Goal: Information Seeking & Learning: Learn about a topic

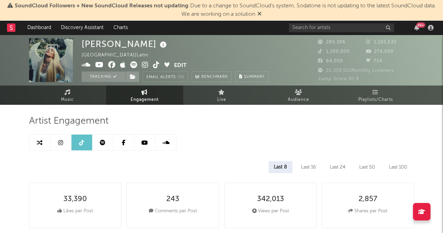
select select "6m"
click at [57, 142] on link at bounding box center [60, 143] width 21 height 16
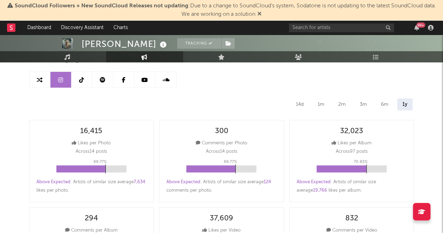
scroll to position [0, 0]
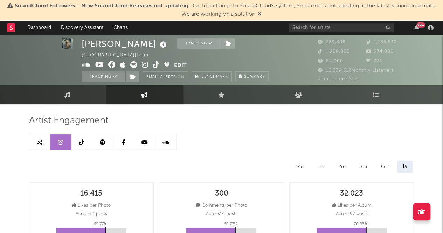
select select "6m"
click at [38, 141] on icon at bounding box center [40, 142] width 6 height 6
select select "1w"
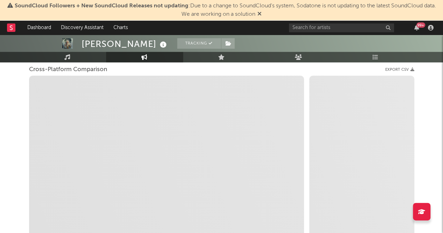
scroll to position [95, 0]
select select "1m"
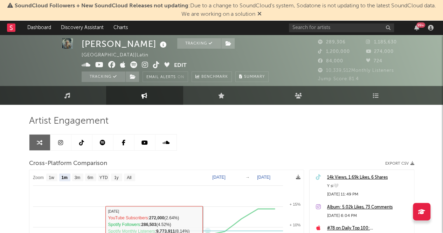
scroll to position [1, 0]
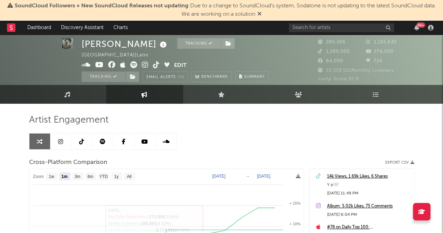
drag, startPoint x: 88, startPoint y: 136, endPoint x: 70, endPoint y: 141, distance: 19.0
click at [88, 136] on link at bounding box center [82, 142] width 21 height 16
select select "6m"
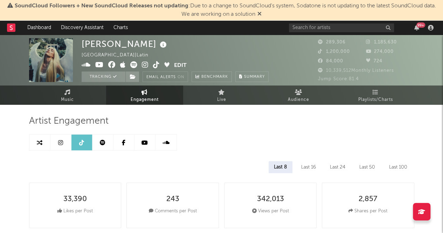
click at [39, 143] on icon at bounding box center [40, 143] width 6 height 6
select select "1m"
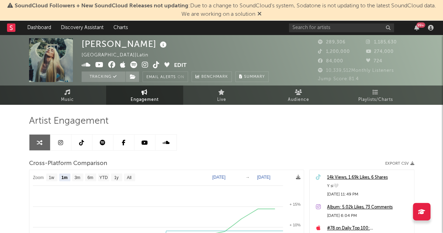
click at [58, 153] on div "Artist Engagement Cross-Platform Comparison Export CSV Zoom 1w 1m 3m 6m YTD 1y …" at bounding box center [222, 234] width 386 height 238
click at [39, 146] on link at bounding box center [39, 143] width 21 height 16
click at [64, 101] on span "Music" at bounding box center [67, 100] width 13 height 8
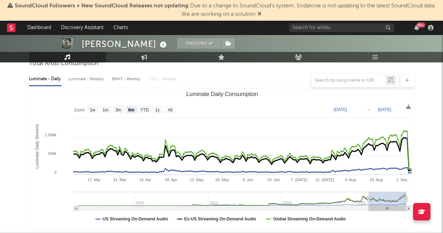
scroll to position [72, 0]
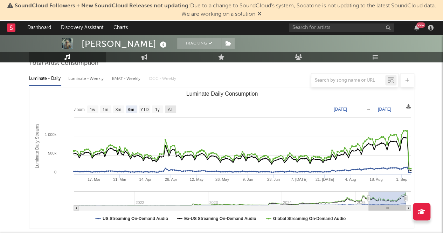
click at [170, 108] on text "All" at bounding box center [170, 109] width 5 height 5
select select "All"
type input "[DATE]"
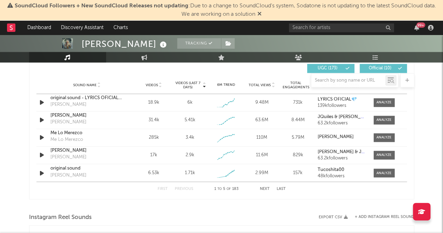
scroll to position [499, 0]
click at [379, 104] on div at bounding box center [384, 102] width 15 height 5
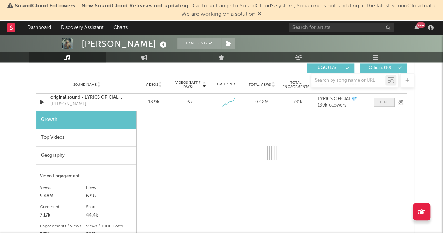
select select "1w"
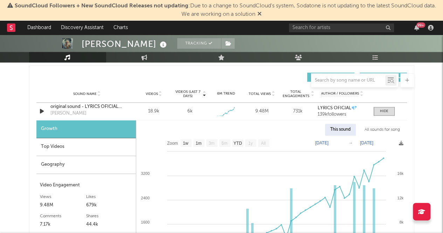
scroll to position [491, 0]
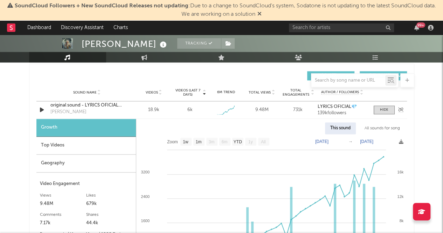
click at [77, 113] on div "[PERSON_NAME]" at bounding box center [68, 112] width 36 height 7
click at [58, 102] on div "original sound - LYRICS OFICIAL💎" at bounding box center [86, 105] width 73 height 7
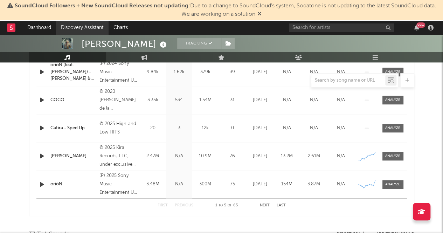
scroll to position [312, 0]
select select "1w"
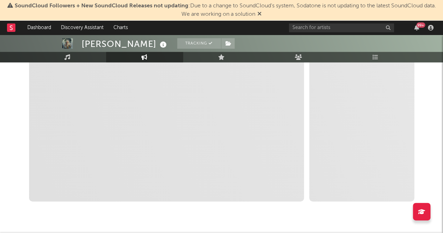
scroll to position [157, 0]
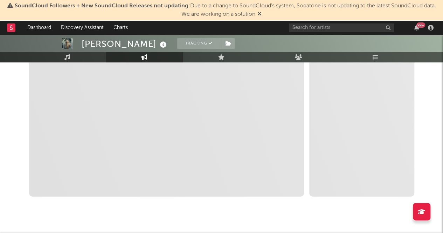
drag, startPoint x: 34, startPoint y: 129, endPoint x: 12, endPoint y: 129, distance: 22.4
click at [34, 129] on span "Zoom 1w 1m 3m 6m YTD 1y All Created with Highcharts 10.3.3 Zoom 1w 1m 3m 6m YTD…" at bounding box center [166, 105] width 275 height 184
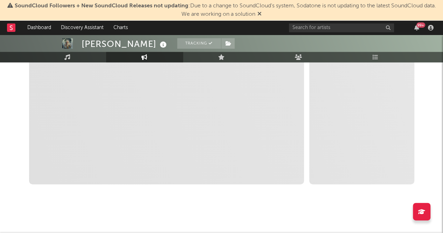
scroll to position [0, 0]
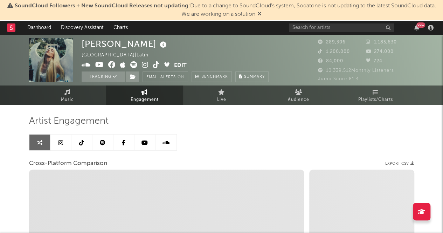
select select "1m"
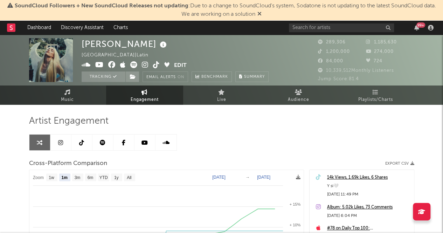
click at [37, 142] on icon at bounding box center [40, 143] width 6 height 6
click at [61, 102] on span "Music" at bounding box center [67, 100] width 13 height 8
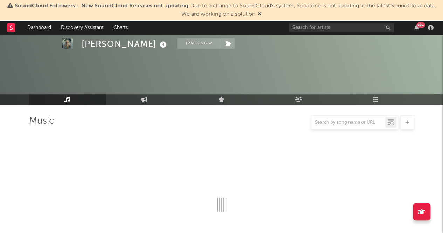
scroll to position [206, 0]
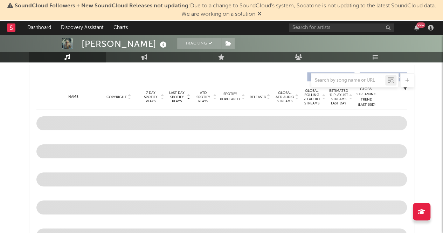
select select "6m"
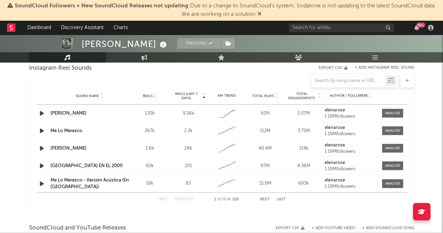
scroll to position [648, 0]
click at [393, 128] on div at bounding box center [393, 130] width 15 height 5
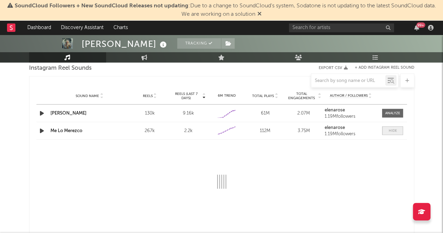
select select "6m"
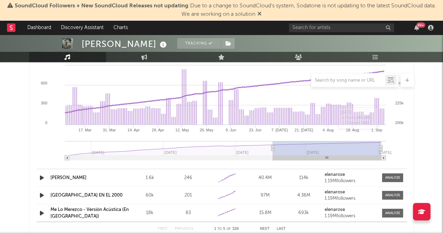
scroll to position [738, 0]
click at [389, 177] on div at bounding box center [393, 177] width 15 height 5
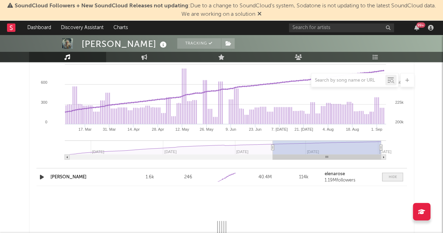
select select "1w"
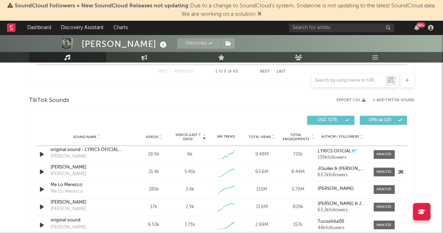
scroll to position [472, 0]
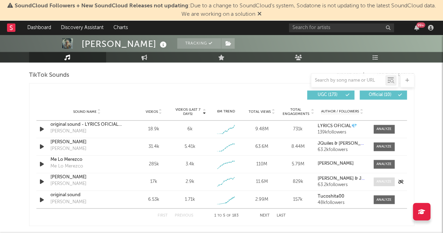
click at [385, 182] on div at bounding box center [384, 181] width 15 height 5
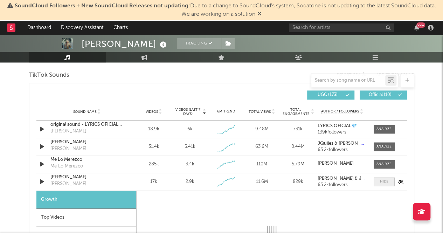
select select "1w"
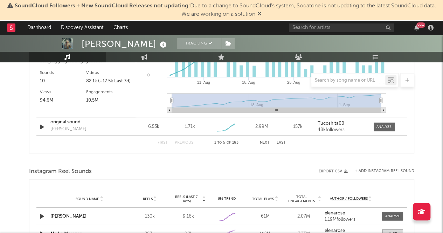
scroll to position [737, 0]
drag, startPoint x: 174, startPoint y: 133, endPoint x: 25, endPoint y: 125, distance: 148.8
click at [25, 125] on div "[PERSON_NAME] Tracking [GEOGRAPHIC_DATA] | Latin Edit Tracking Email Alerts On …" at bounding box center [221, 43] width 443 height 1491
click at [72, 149] on div "First Previous 1 to 5 of 183 Next Last" at bounding box center [221, 143] width 371 height 14
click at [388, 125] on div at bounding box center [384, 127] width 15 height 5
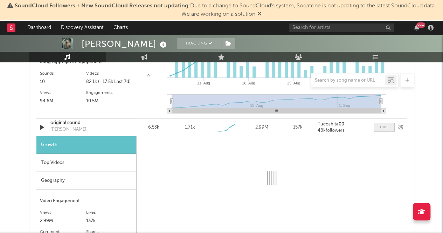
select select "1w"
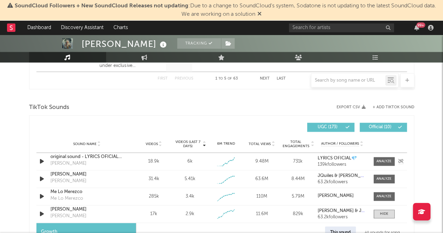
scroll to position [440, 0]
click at [379, 178] on div at bounding box center [384, 178] width 15 height 5
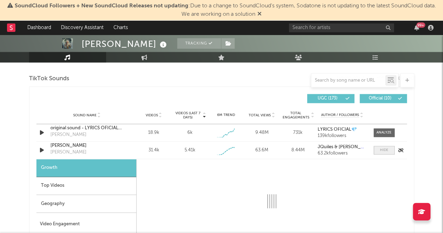
scroll to position [575, 0]
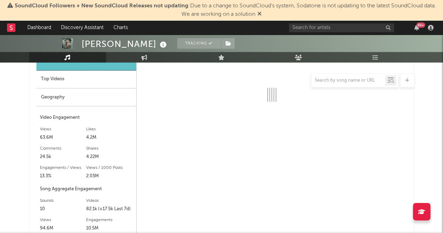
select select "1w"
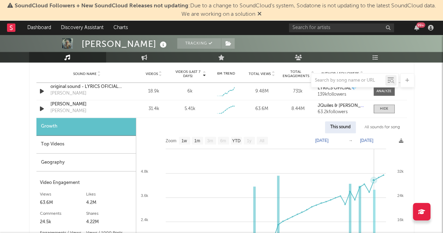
scroll to position [505, 0]
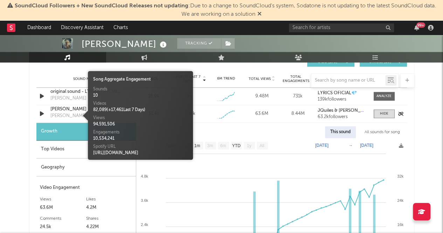
click at [70, 116] on div "[PERSON_NAME]" at bounding box center [68, 116] width 36 height 7
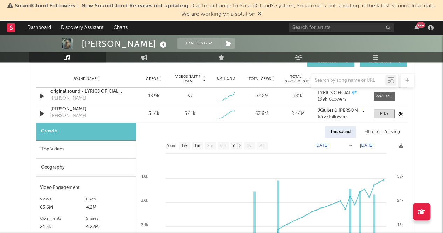
click at [70, 116] on div "[PERSON_NAME]" at bounding box center [68, 116] width 36 height 7
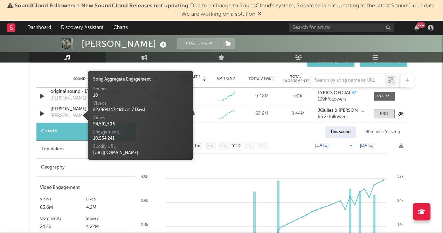
click at [70, 116] on div "[PERSON_NAME]" at bounding box center [68, 116] width 36 height 7
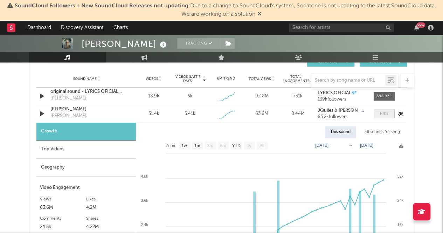
click at [383, 111] on div at bounding box center [384, 113] width 8 height 5
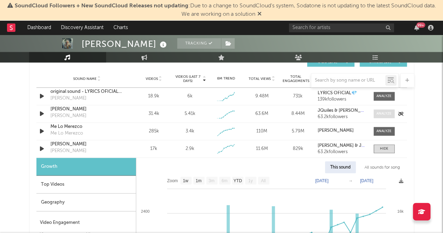
click at [383, 111] on div at bounding box center [384, 113] width 15 height 5
select select "1w"
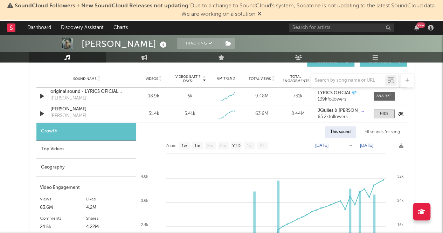
click at [60, 108] on div "[PERSON_NAME]" at bounding box center [86, 109] width 73 height 7
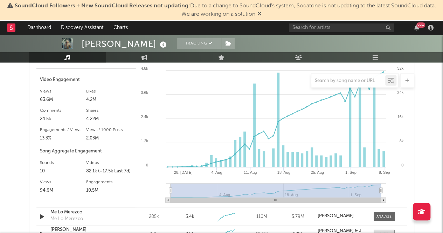
scroll to position [611, 0]
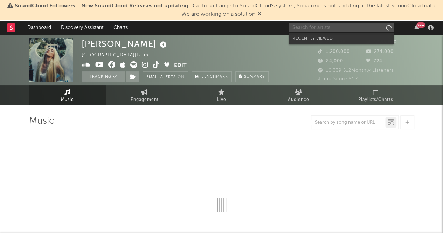
click at [300, 30] on input "text" at bounding box center [341, 27] width 105 height 9
select select "6m"
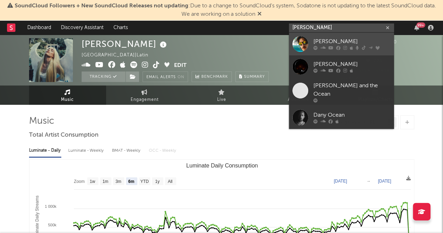
type input "[PERSON_NAME]"
click at [334, 39] on div "[PERSON_NAME]" at bounding box center [352, 42] width 77 height 8
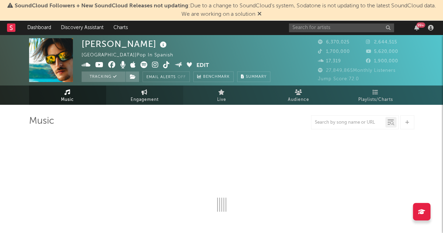
select select "6m"
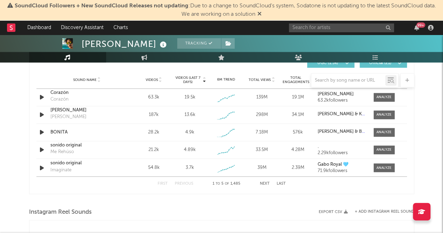
scroll to position [505, 0]
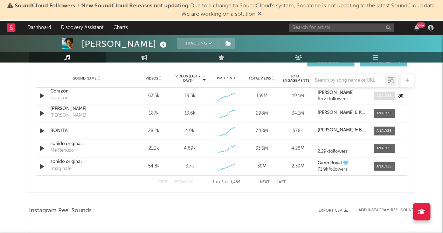
click at [386, 95] on div at bounding box center [384, 95] width 15 height 5
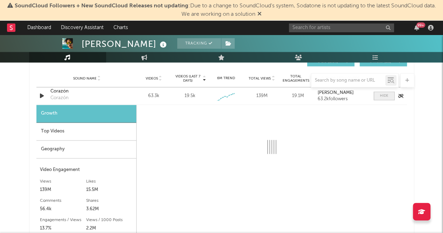
select select "1w"
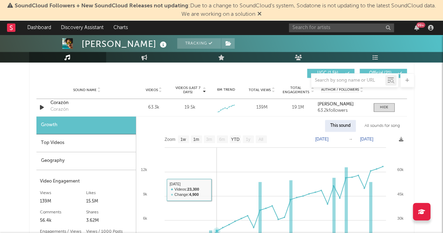
scroll to position [493, 0]
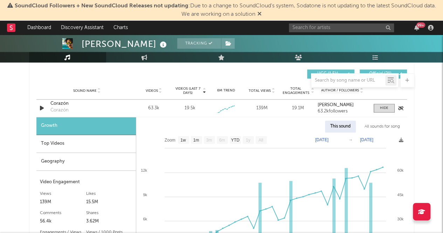
click at [66, 103] on div "Corazón" at bounding box center [86, 103] width 73 height 7
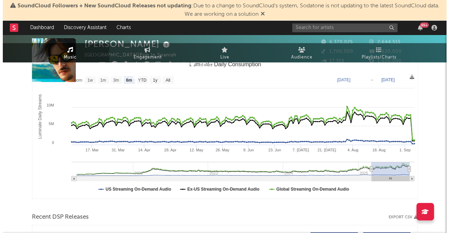
scroll to position [0, 0]
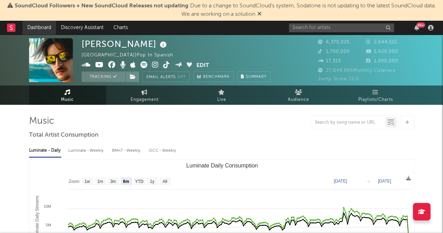
click at [50, 21] on link "Dashboard" at bounding box center [39, 28] width 34 height 14
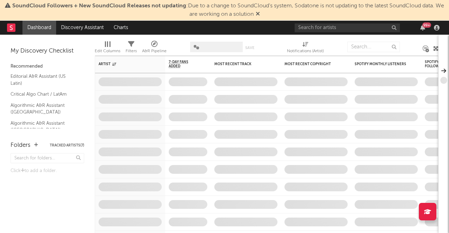
click at [320, 33] on div "99 +" at bounding box center [367, 28] width 147 height 14
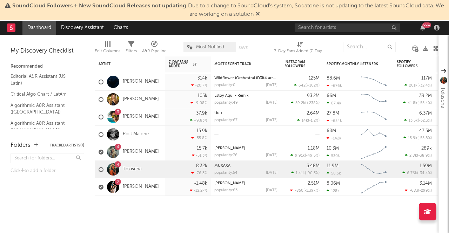
click at [42, 20] on div "SoundCloud Followers + New SoundCloud Releases not updating : Due to a change t…" at bounding box center [224, 10] width 449 height 21
